Goal: Information Seeking & Learning: Find specific page/section

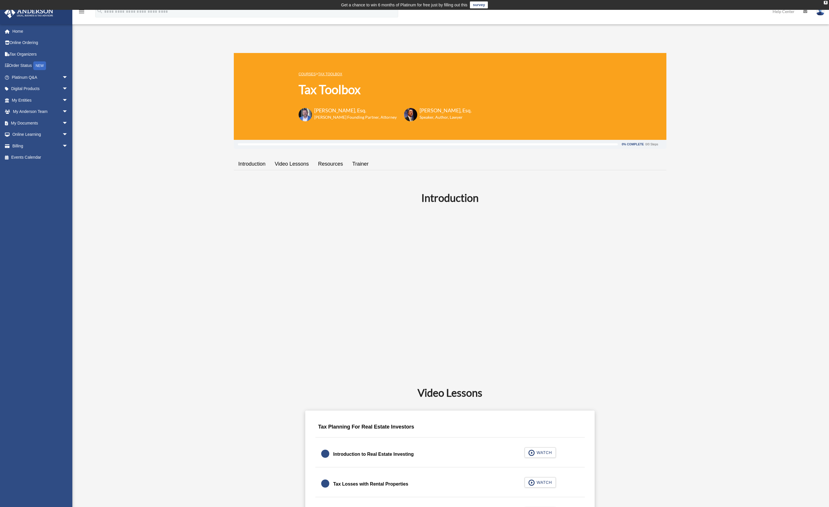
click at [45, 80] on link "Platinum Q&A arrow_drop_down" at bounding box center [40, 77] width 73 height 12
click at [62, 77] on span "arrow_drop_down" at bounding box center [68, 77] width 12 height 12
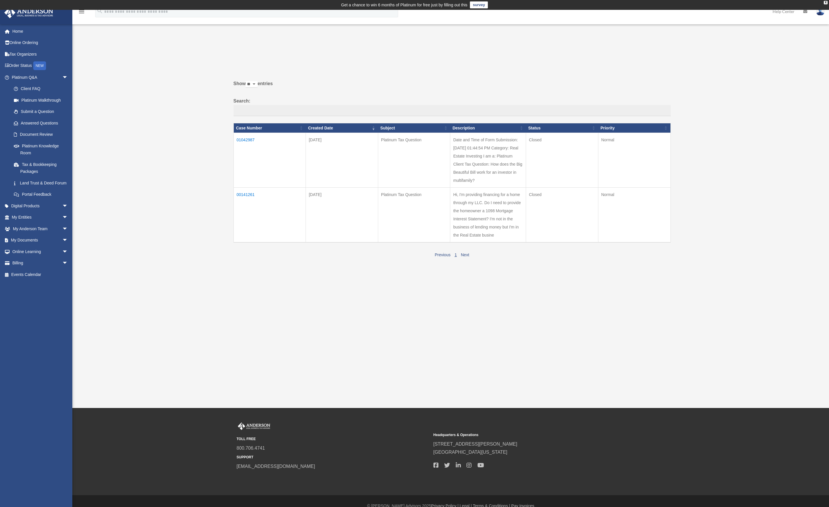
click at [35, 147] on link "Platinum Knowledge Room" at bounding box center [41, 149] width 66 height 19
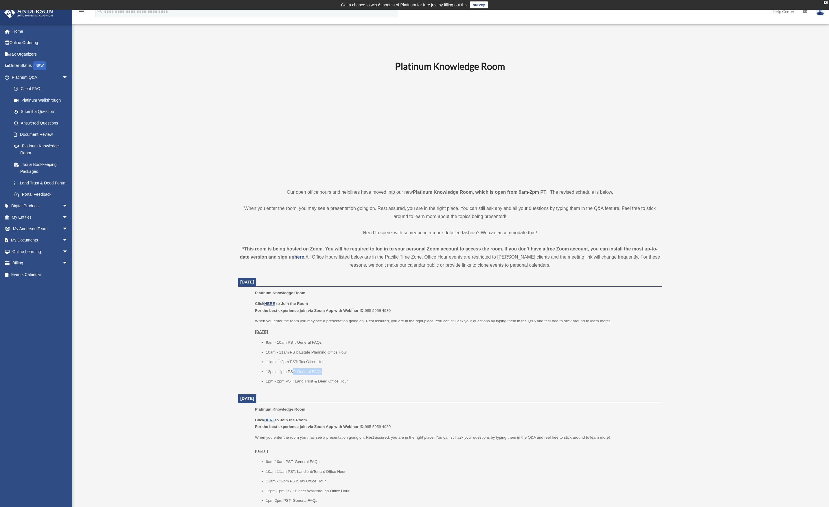
drag, startPoint x: 329, startPoint y: 372, endPoint x: 292, endPoint y: 371, distance: 36.5
click at [292, 371] on li "12pm - 1pm PST: General FAQs" at bounding box center [462, 371] width 392 height 7
click at [357, 371] on li "12pm - 1pm PST: General FAQs" at bounding box center [462, 371] width 392 height 7
click at [313, 367] on ul "9am - 10am PST: General FAQs 10am - 11am PST: Estate Planning Office Hour 11am …" at bounding box center [456, 362] width 403 height 46
click at [308, 377] on ul "9am - 10am PST: General FAQs 10am - 11am PST: Estate Planning Office Hour 11am …" at bounding box center [456, 362] width 403 height 46
